Goal: Task Accomplishment & Management: Complete application form

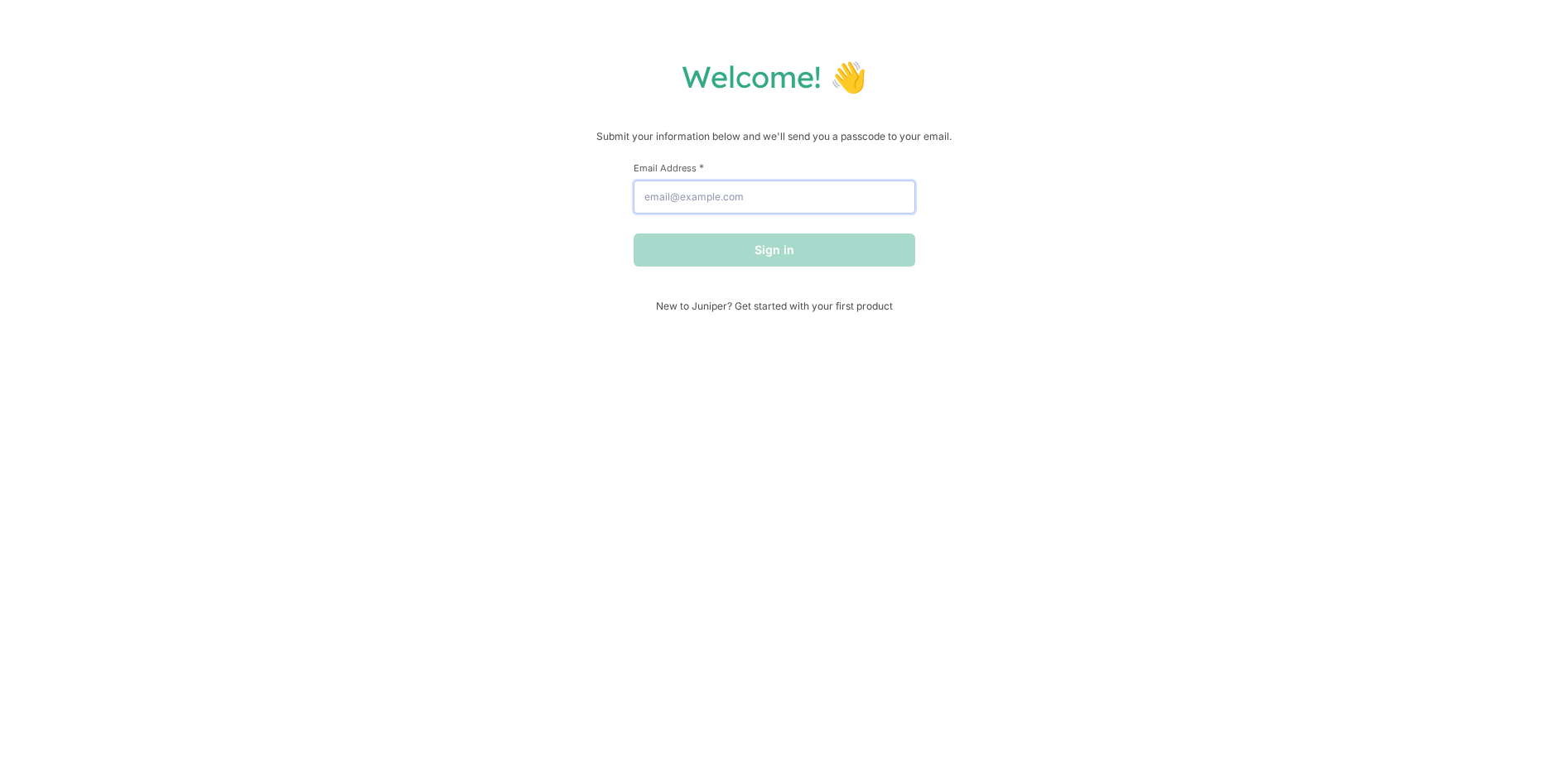
click at [844, 198] on input "Email Address *" at bounding box center [775, 197] width 282 height 33
click at [634, 234] on button "Sign in" at bounding box center [775, 250] width 282 height 33
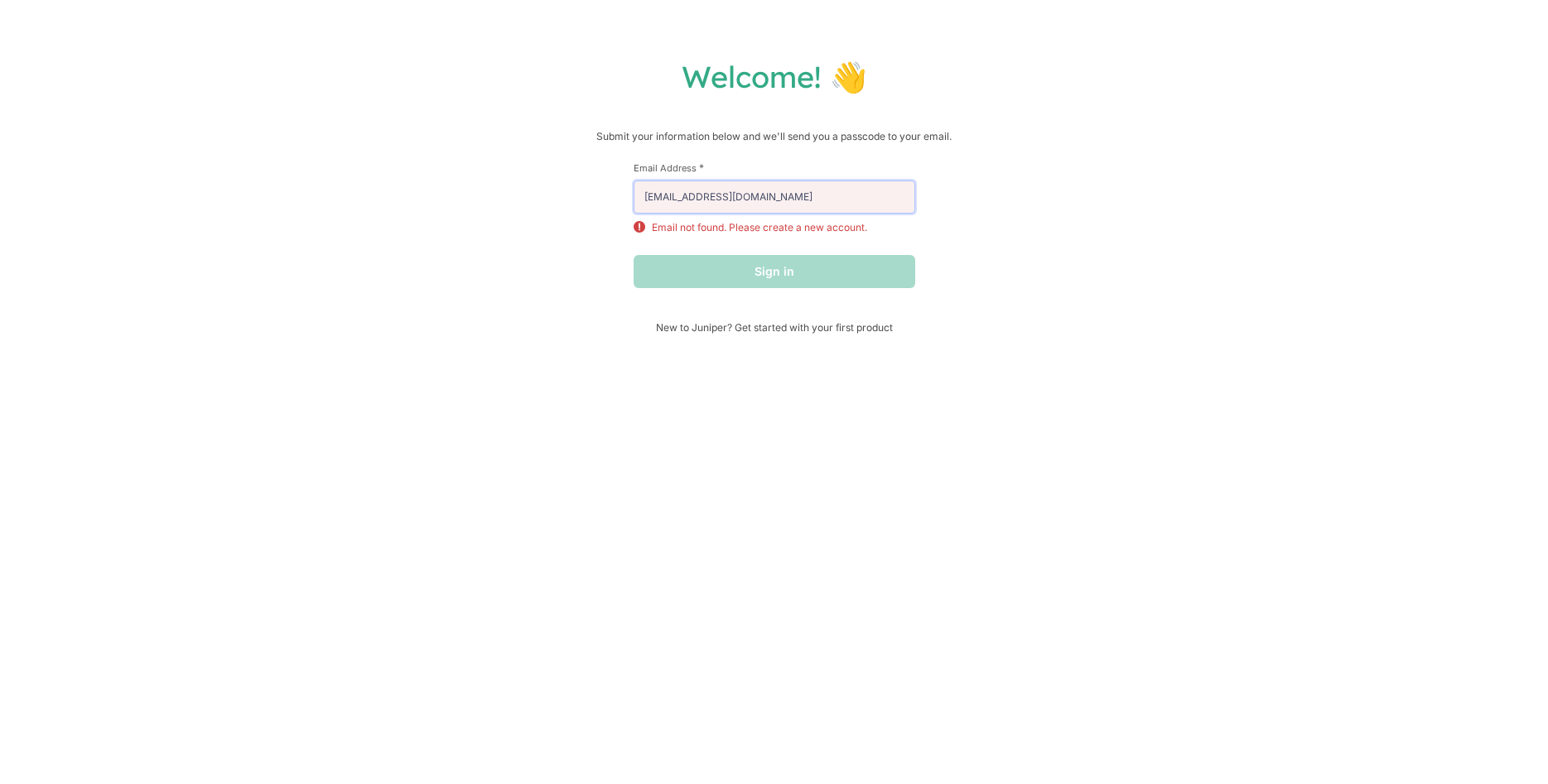
drag, startPoint x: 792, startPoint y: 194, endPoint x: 587, endPoint y: 186, distance: 205.2
click at [634, 186] on input "[EMAIL_ADDRESS][DOMAIN_NAME]" at bounding box center [775, 197] width 282 height 33
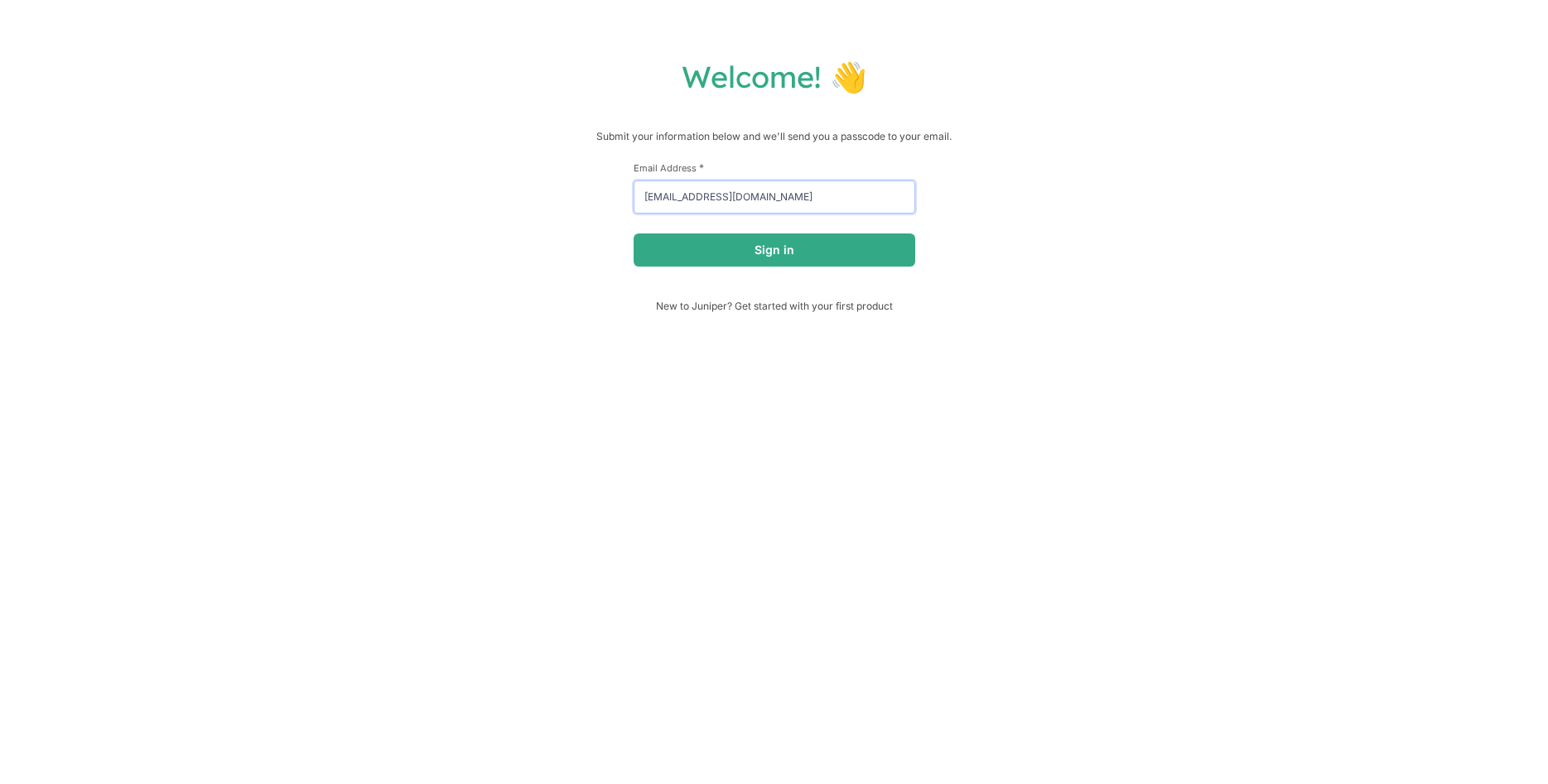
type input "[EMAIL_ADDRESS][DOMAIN_NAME]"
click at [634, 234] on button "Sign in" at bounding box center [775, 250] width 282 height 33
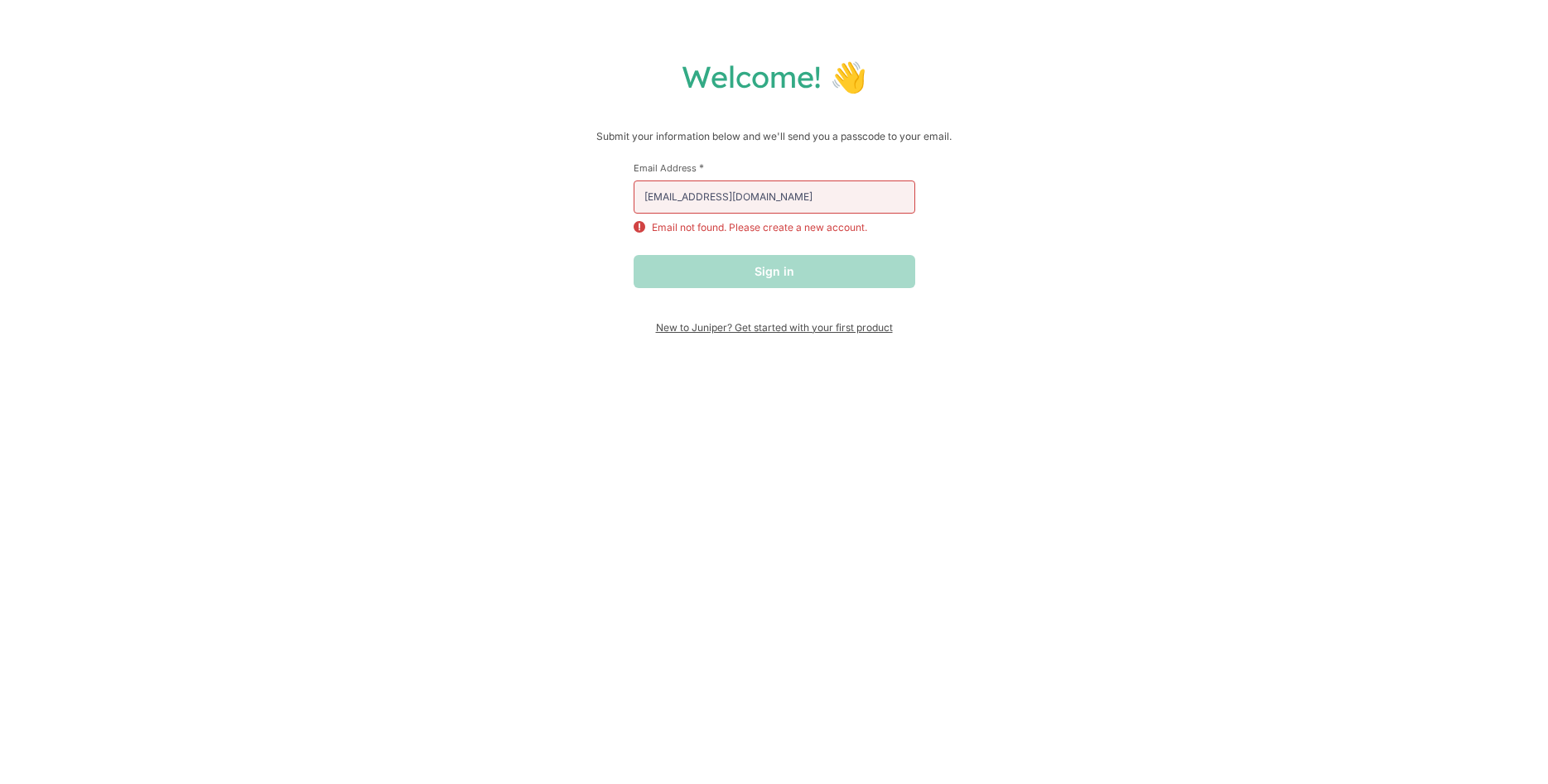
click at [707, 331] on span "New to Juniper? Get started with your first product" at bounding box center [775, 327] width 282 height 13
